Goal: Task Accomplishment & Management: Complete application form

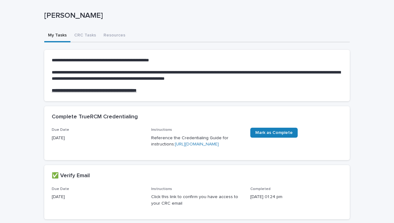
scroll to position [32, 0]
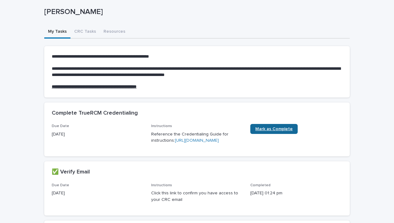
click at [266, 128] on span "Mark as Complete" at bounding box center [273, 129] width 37 height 4
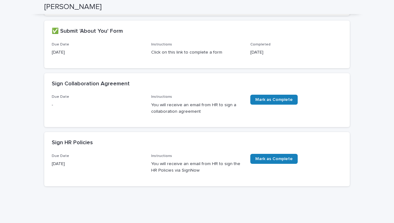
scroll to position [303, 0]
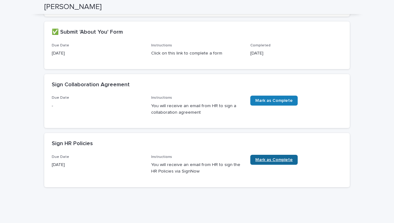
click at [269, 162] on span "Mark as Complete" at bounding box center [273, 160] width 37 height 4
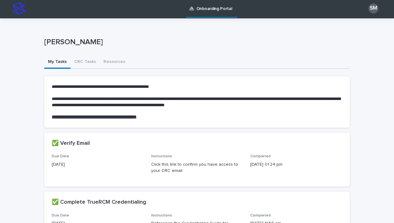
scroll to position [1, 0]
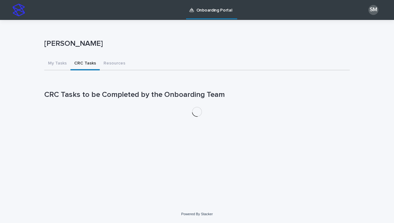
click at [81, 62] on button "CRC Tasks" at bounding box center [84, 63] width 29 height 13
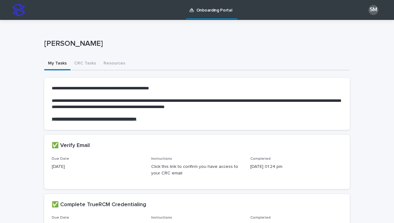
click at [50, 65] on button "My Tasks" at bounding box center [57, 63] width 26 height 13
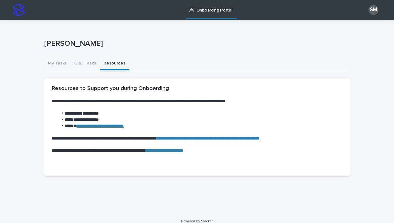
click at [111, 64] on button "Resources" at bounding box center [114, 63] width 29 height 13
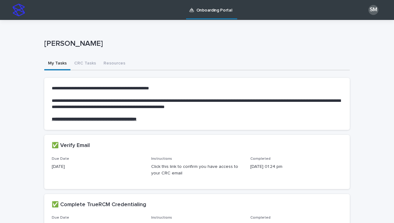
click at [54, 61] on button "My Tasks" at bounding box center [57, 63] width 26 height 13
